Goal: Use online tool/utility

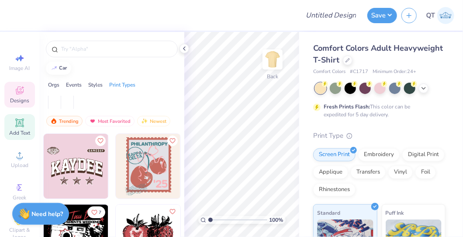
scroll to position [65, 0]
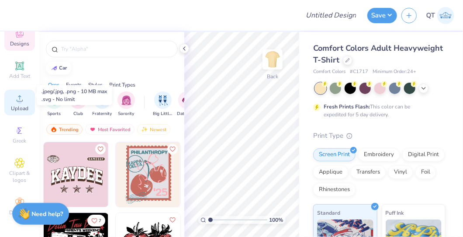
click at [15, 90] on div "Upload" at bounding box center [19, 103] width 31 height 26
click at [17, 99] on circle at bounding box center [19, 101] width 5 height 5
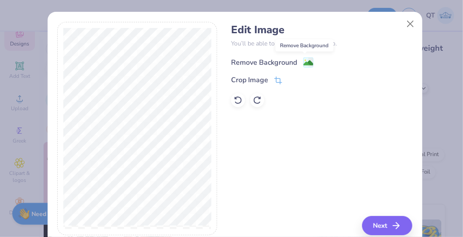
click at [304, 63] on image at bounding box center [309, 63] width 10 height 10
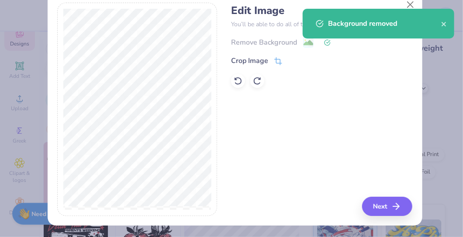
scroll to position [0, 0]
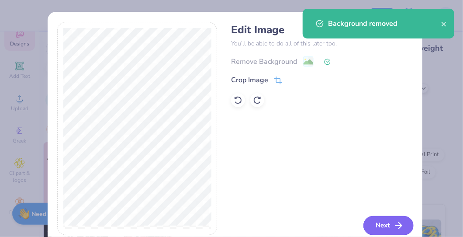
click at [376, 221] on button "Next" at bounding box center [388, 225] width 50 height 19
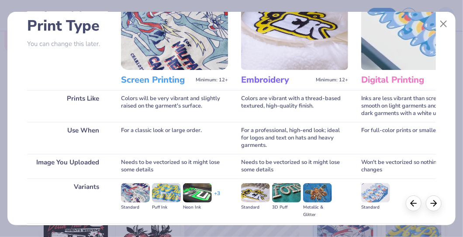
scroll to position [155, 0]
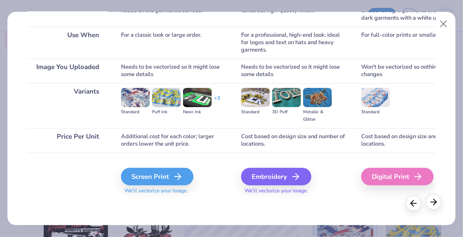
click at [433, 198] on icon at bounding box center [434, 202] width 10 height 10
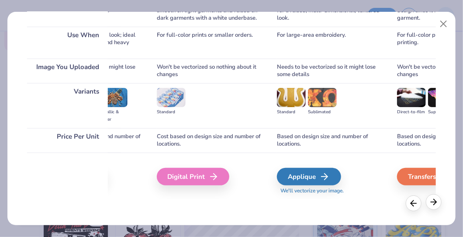
click at [433, 198] on icon at bounding box center [434, 202] width 10 height 10
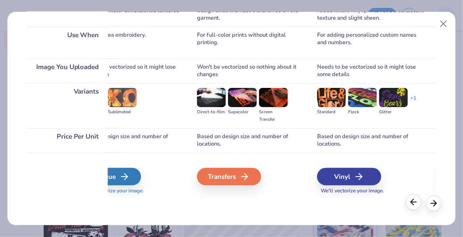
scroll to position [0, 409]
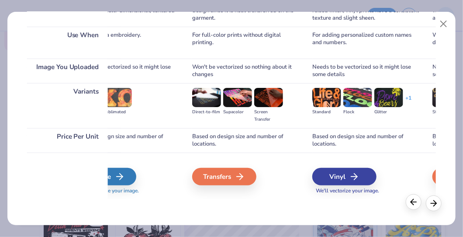
click at [409, 205] on icon at bounding box center [414, 202] width 10 height 10
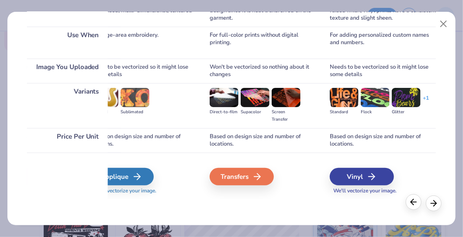
click at [409, 205] on icon at bounding box center [414, 202] width 10 height 10
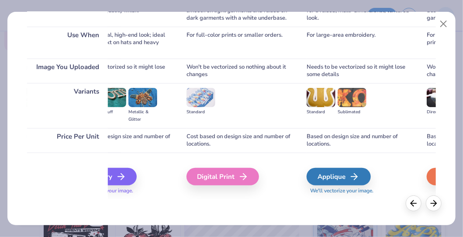
scroll to position [0, 175]
click at [416, 205] on icon at bounding box center [414, 202] width 10 height 10
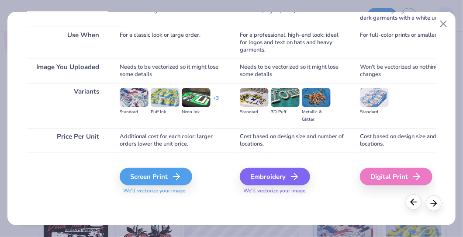
scroll to position [0, 0]
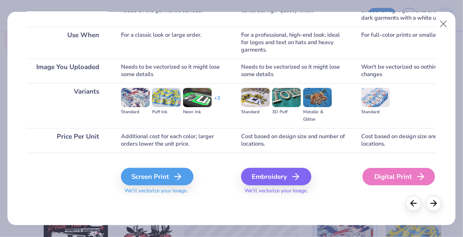
click at [368, 173] on div "Digital Print" at bounding box center [399, 176] width 73 height 17
